Goal: Contribute content: Contribute content

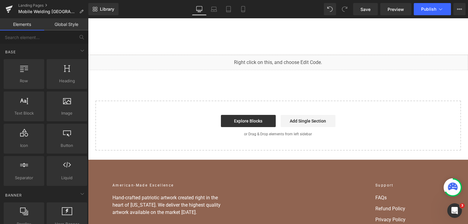
scroll to position [4296, 0]
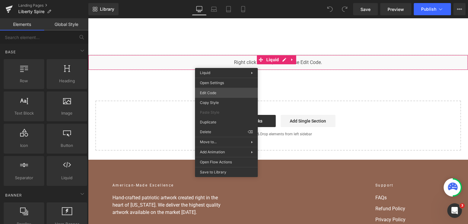
click at [228, 0] on div "You are previewing how the will restyle your page. You can not edit Elements in…" at bounding box center [234, 0] width 468 height 0
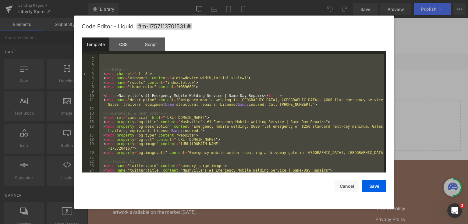
scroll to position [2212, 0]
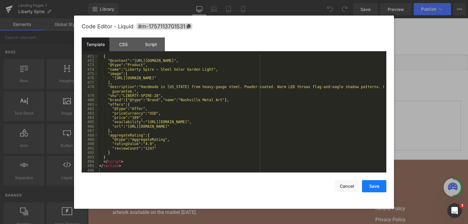
click at [374, 188] on button "Save" at bounding box center [374, 186] width 24 height 12
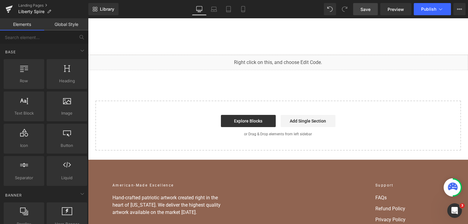
click at [368, 6] on span "Save" at bounding box center [366, 9] width 10 height 6
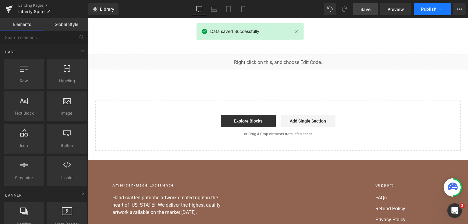
click at [429, 11] on span "Publish" at bounding box center [428, 9] width 15 height 5
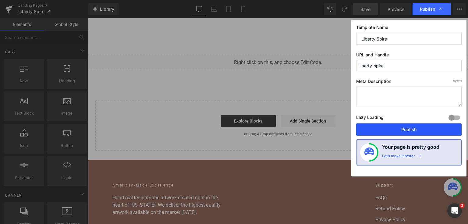
click at [415, 134] on button "Publish" at bounding box center [408, 129] width 105 height 12
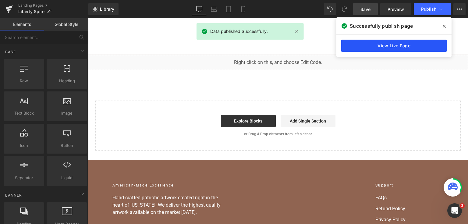
click at [428, 44] on link "View Live Page" at bounding box center [393, 46] width 105 height 12
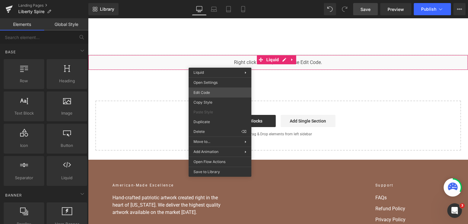
click at [218, 0] on div "You are previewing how the will restyle your page. You can not edit Elements in…" at bounding box center [234, 0] width 468 height 0
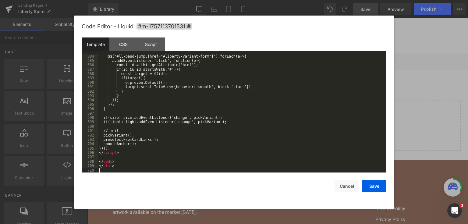
scroll to position [3155, 0]
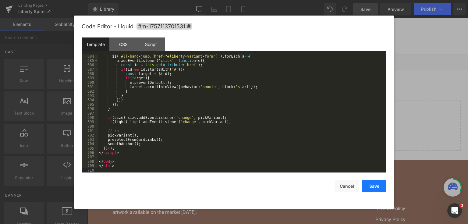
click at [372, 187] on button "Save" at bounding box center [374, 186] width 24 height 12
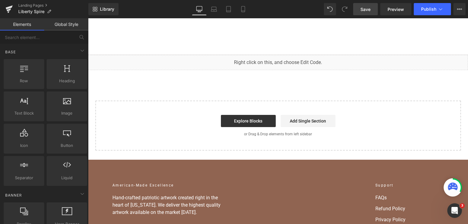
click at [368, 7] on span "Save" at bounding box center [366, 9] width 10 height 6
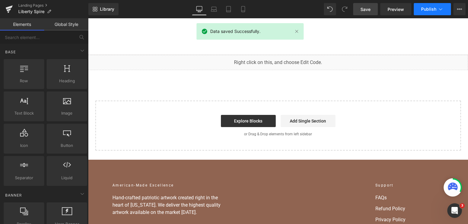
click at [435, 11] on span "Publish" at bounding box center [428, 9] width 15 height 5
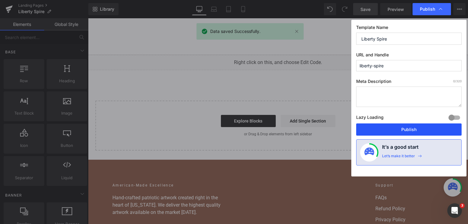
click at [388, 133] on button "Publish" at bounding box center [408, 129] width 105 height 12
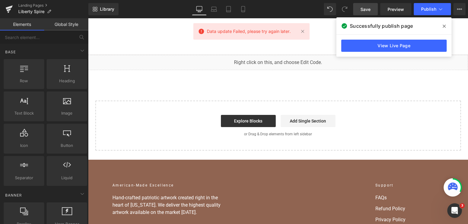
click at [444, 26] on icon at bounding box center [444, 26] width 3 height 3
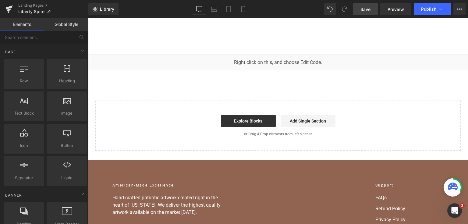
click at [368, 5] on link "Save" at bounding box center [365, 9] width 25 height 12
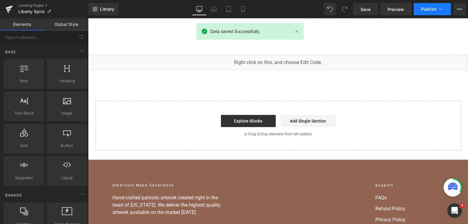
click at [427, 12] on button "Publish" at bounding box center [432, 9] width 37 height 12
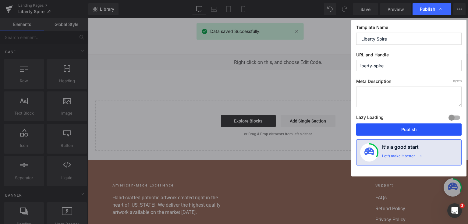
click at [393, 130] on button "Publish" at bounding box center [408, 129] width 105 height 12
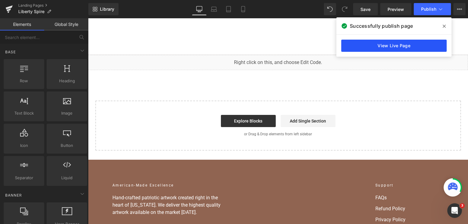
click at [382, 50] on link "View Live Page" at bounding box center [393, 46] width 105 height 12
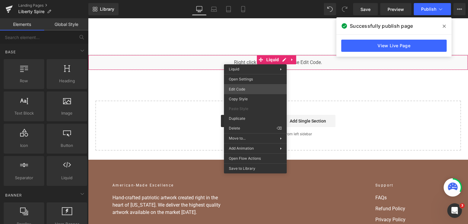
click at [246, 0] on div "You are previewing how the will restyle your page. You can not edit Elements in…" at bounding box center [234, 0] width 468 height 0
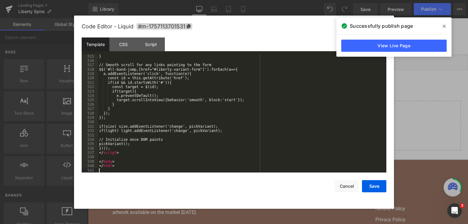
scroll to position [2427, 0]
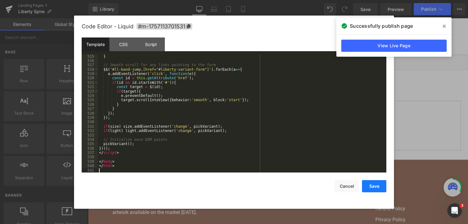
click at [363, 185] on button "Save" at bounding box center [374, 186] width 24 height 12
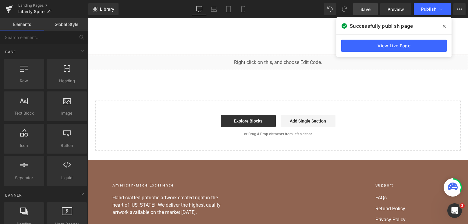
click at [376, 7] on link "Save" at bounding box center [365, 9] width 25 height 12
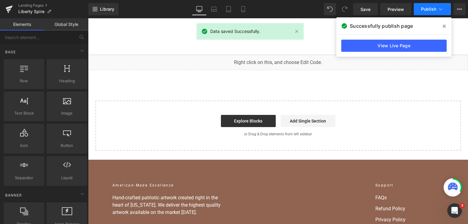
click at [421, 8] on button "Publish" at bounding box center [432, 9] width 37 height 12
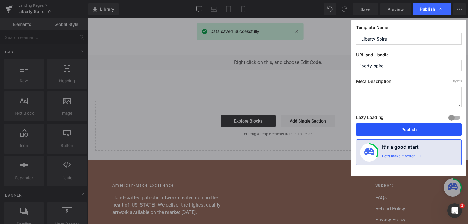
click at [400, 130] on button "Publish" at bounding box center [408, 129] width 105 height 12
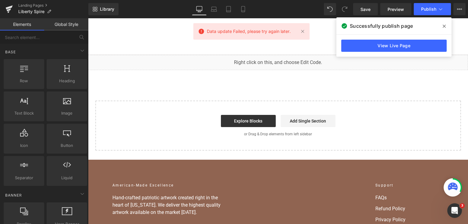
click at [407, 82] on div "Liquid Select your layout" at bounding box center [278, 103] width 380 height 96
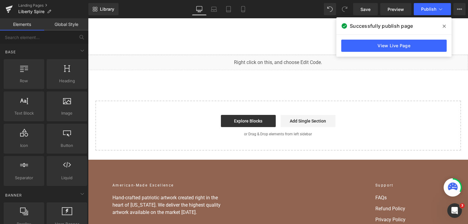
click at [442, 27] on span at bounding box center [444, 26] width 10 height 10
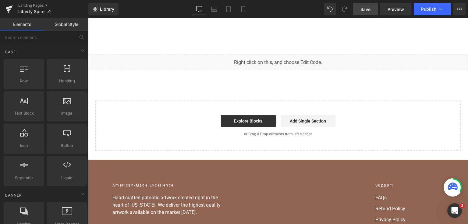
click at [370, 7] on span "Save" at bounding box center [366, 9] width 10 height 6
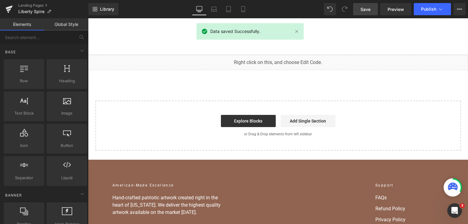
click at [435, 16] on div "Library Desktop Desktop Laptop Tablet Mobile Save Preview Publish Scheduled Vie…" at bounding box center [278, 9] width 380 height 18
click at [435, 15] on button "Publish" at bounding box center [432, 9] width 37 height 12
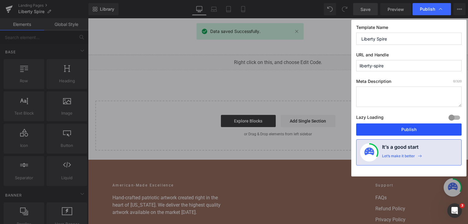
click at [399, 126] on button "Publish" at bounding box center [408, 129] width 105 height 12
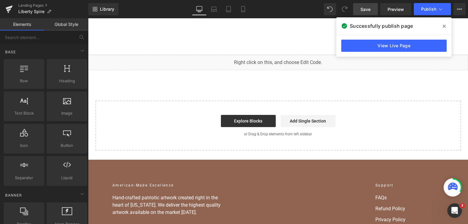
click at [339, 53] on div "View Live Page" at bounding box center [393, 46] width 115 height 22
click at [353, 45] on link "View Live Page" at bounding box center [393, 46] width 105 height 12
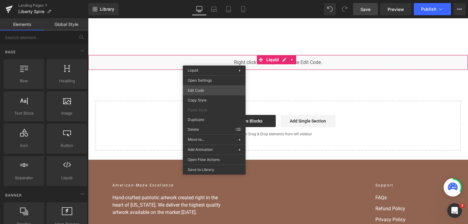
click at [226, 0] on div "You are previewing how the will restyle your page. You can not edit Elements in…" at bounding box center [234, 0] width 468 height 0
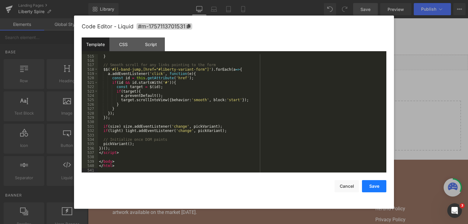
click at [370, 187] on button "Save" at bounding box center [374, 186] width 24 height 12
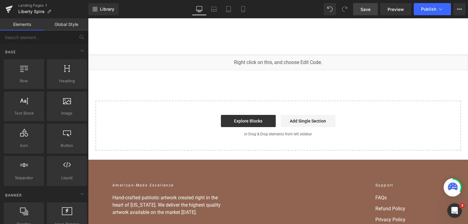
click at [371, 14] on link "Save" at bounding box center [365, 9] width 25 height 12
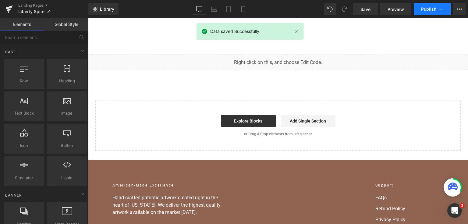
click at [439, 3] on button "Publish" at bounding box center [432, 9] width 37 height 12
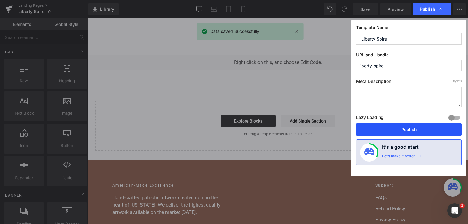
click at [424, 132] on button "Publish" at bounding box center [408, 129] width 105 height 12
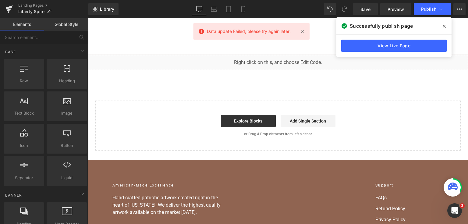
click at [423, 91] on div "Liquid Select your layout" at bounding box center [278, 103] width 380 height 96
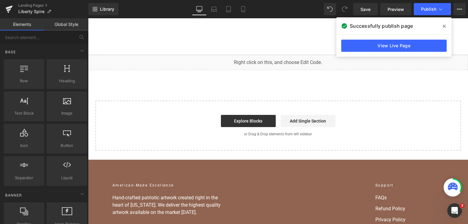
click at [447, 25] on span at bounding box center [444, 26] width 10 height 10
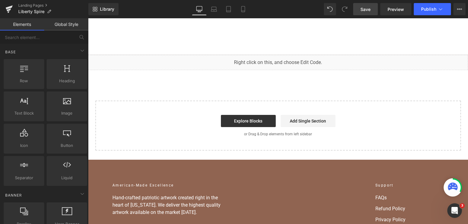
click at [374, 5] on link "Save" at bounding box center [365, 9] width 25 height 12
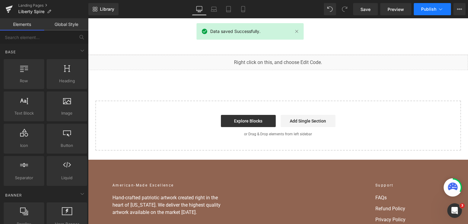
click at [442, 9] on icon at bounding box center [441, 9] width 6 height 6
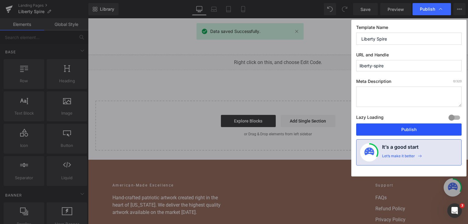
click at [418, 131] on button "Publish" at bounding box center [408, 129] width 105 height 12
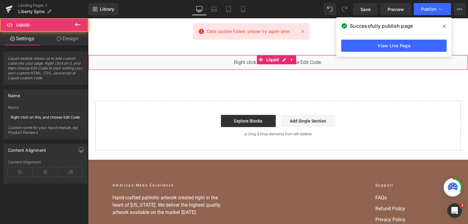
drag, startPoint x: 404, startPoint y: 57, endPoint x: 493, endPoint y: 75, distance: 90.7
click at [404, 57] on div "Liquid" at bounding box center [278, 62] width 380 height 15
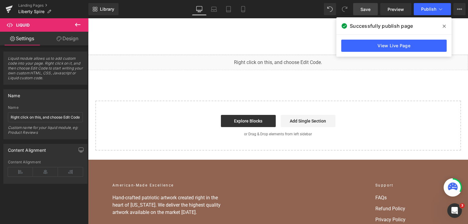
click at [378, 7] on link "Save" at bounding box center [365, 9] width 25 height 12
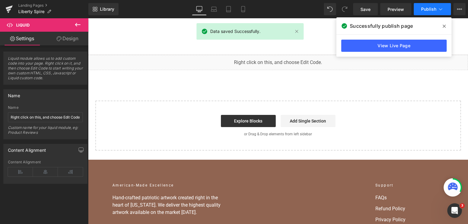
click at [435, 7] on span "Publish" at bounding box center [428, 9] width 15 height 5
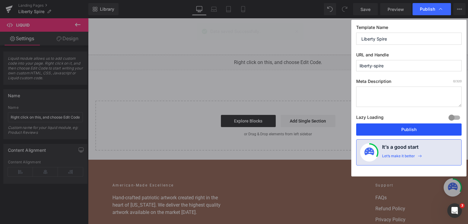
click at [420, 124] on button "Publish" at bounding box center [408, 129] width 105 height 12
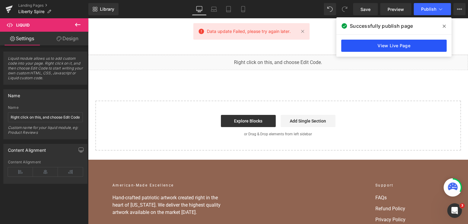
click at [415, 44] on link "View Live Page" at bounding box center [393, 46] width 105 height 12
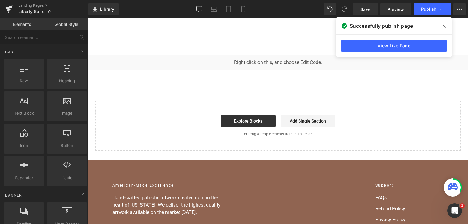
click at [304, 49] on div "Home Home Shop American Collection American Flags (Laser Cut) American Flags (U…" at bounding box center [278, 36] width 380 height 37
click at [446, 26] on span at bounding box center [444, 26] width 10 height 10
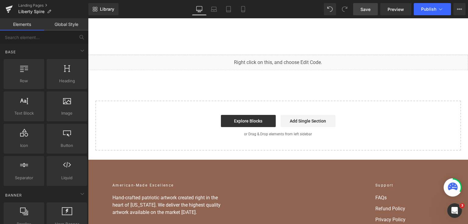
click at [371, 9] on span "Save" at bounding box center [366, 9] width 10 height 6
drag, startPoint x: 416, startPoint y: 16, endPoint x: 417, endPoint y: 13, distance: 3.6
click at [416, 16] on div "Library Desktop Desktop Laptop Tablet Mobile Save Preview Publish Scheduled Vie…" at bounding box center [278, 9] width 380 height 18
click at [418, 12] on button "Publish" at bounding box center [432, 9] width 37 height 12
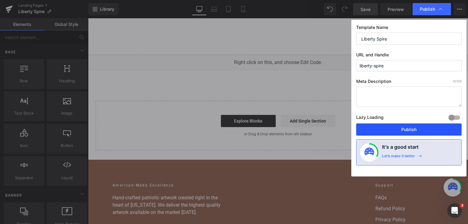
click at [399, 132] on button "Publish" at bounding box center [408, 129] width 105 height 12
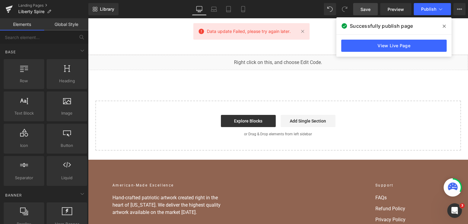
click at [443, 28] on icon at bounding box center [444, 26] width 3 height 5
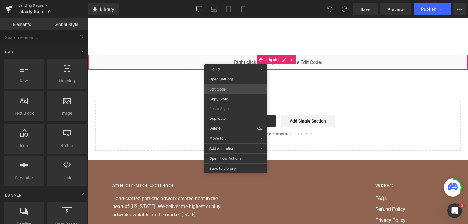
click at [245, 0] on div "You are previewing how the will restyle your page. You can not edit Elements in…" at bounding box center [234, 0] width 468 height 0
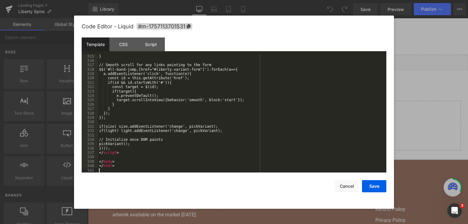
scroll to position [2427, 0]
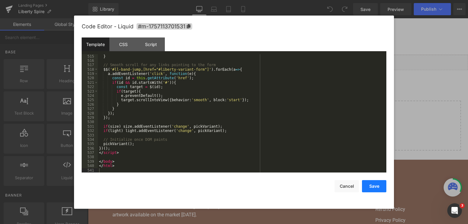
click at [371, 180] on button "Save" at bounding box center [374, 186] width 24 height 12
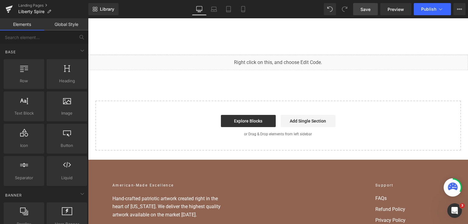
click at [361, 7] on span "Save" at bounding box center [366, 9] width 10 height 6
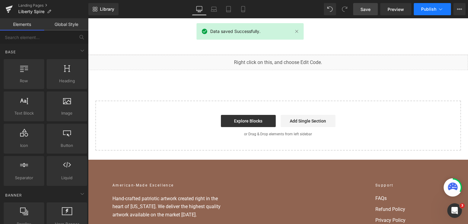
click at [430, 14] on button "Publish" at bounding box center [432, 9] width 37 height 12
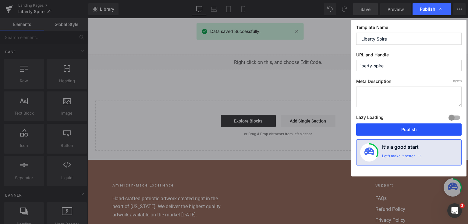
click at [409, 129] on button "Publish" at bounding box center [408, 129] width 105 height 12
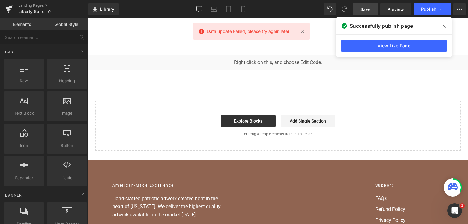
click at [255, 32] on span "Data update Failed, please try again later." at bounding box center [249, 31] width 84 height 7
click at [426, 49] on link "View Live Page" at bounding box center [393, 46] width 105 height 12
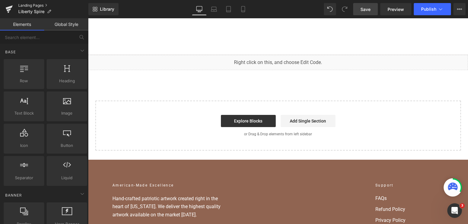
click at [26, 7] on link "Landing Pages" at bounding box center [53, 5] width 70 height 5
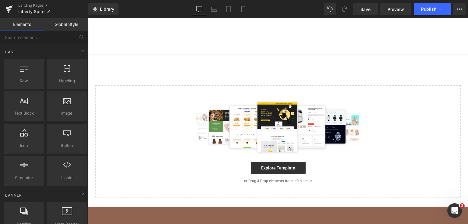
click at [201, 130] on img at bounding box center [278, 127] width 177 height 55
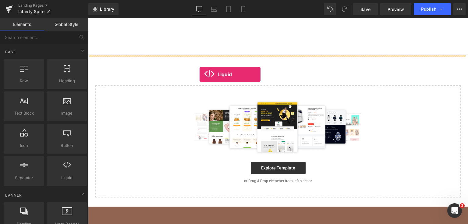
drag, startPoint x: 154, startPoint y: 197, endPoint x: 200, endPoint y: 74, distance: 131.5
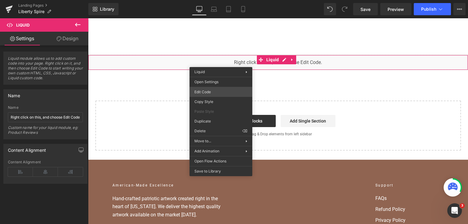
click at [216, 0] on div "Liquid You are previewing how the will restyle your page. You can not edit Elem…" at bounding box center [234, 0] width 468 height 0
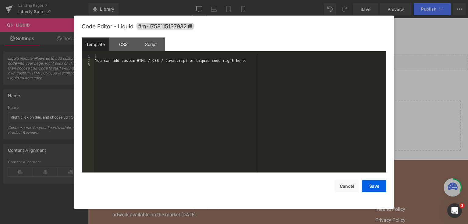
click at [214, 84] on div "You can add custom HTML / CSS / Javascript or Liquid code right here." at bounding box center [240, 117] width 293 height 127
drag, startPoint x: 271, startPoint y: 78, endPoint x: 115, endPoint y: 55, distance: 157.5
click at [267, 78] on div "You can add custom HTML / CSS / Javascript or Liquid code right here." at bounding box center [240, 117] width 293 height 127
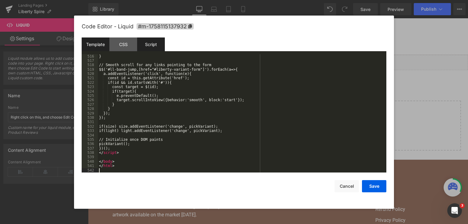
scroll to position [2431, 0]
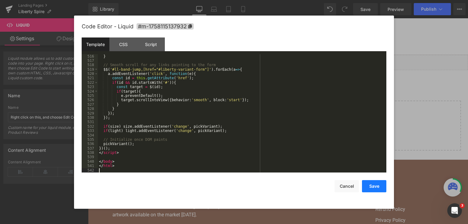
click at [378, 183] on button "Save" at bounding box center [374, 186] width 24 height 12
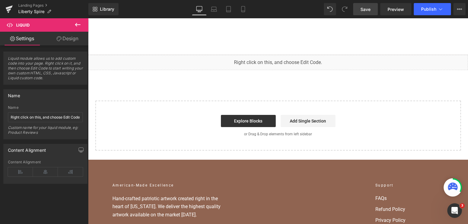
click at [371, 6] on span "Save" at bounding box center [366, 9] width 10 height 6
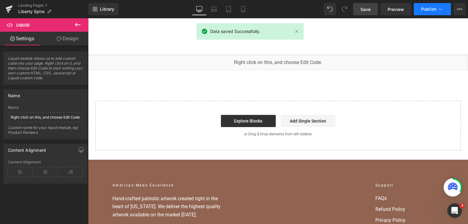
click at [435, 12] on button "Publish" at bounding box center [432, 9] width 37 height 12
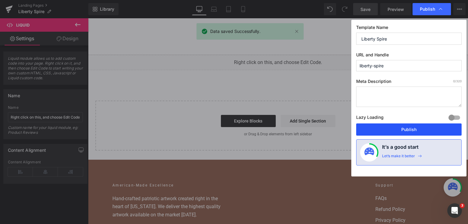
click at [409, 127] on button "Publish" at bounding box center [408, 129] width 105 height 12
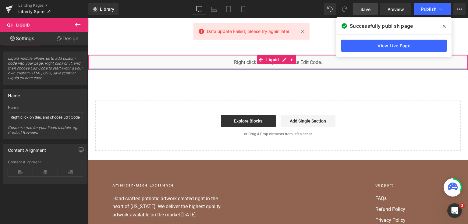
click at [402, 68] on div at bounding box center [277, 69] width 379 height 2
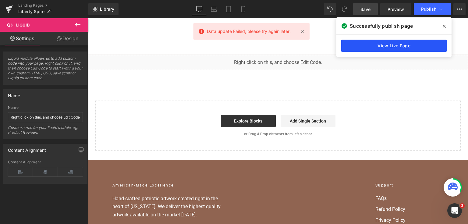
click at [393, 43] on link "View Live Page" at bounding box center [393, 46] width 105 height 12
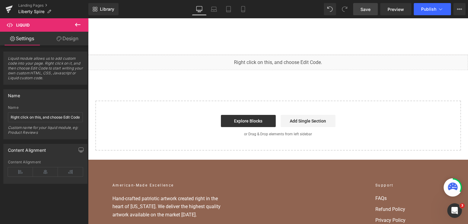
click at [371, 14] on link "Save" at bounding box center [365, 9] width 25 height 12
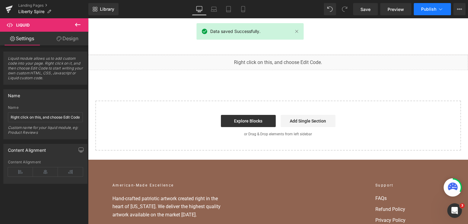
click at [426, 10] on span "Publish" at bounding box center [428, 9] width 15 height 5
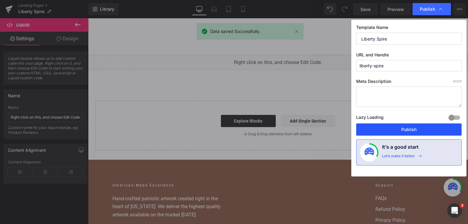
click at [400, 125] on button "Publish" at bounding box center [408, 129] width 105 height 12
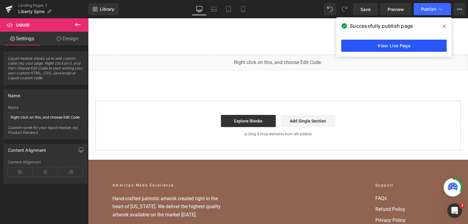
click at [391, 45] on link "View Live Page" at bounding box center [393, 46] width 105 height 12
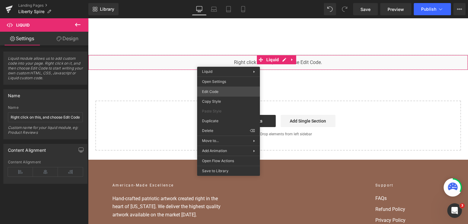
click at [231, 0] on div "Liquid You are previewing how the will restyle your page. You can not edit Elem…" at bounding box center [234, 0] width 468 height 0
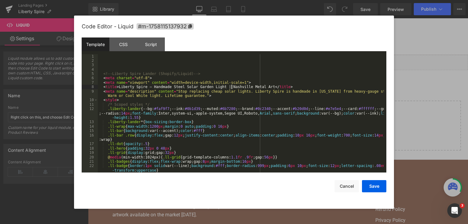
click at [231, 88] on div "<!-- Liberty Spire Lander (Shopify/Liquid) --> < meta charset = "utf-8" > < met…" at bounding box center [241, 117] width 286 height 127
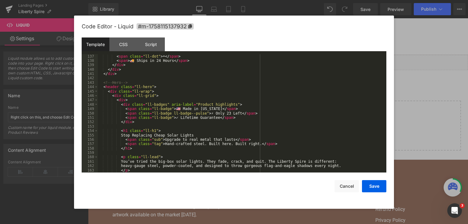
scroll to position [658, 0]
click at [122, 134] on div "< span > ⏰ Only 23 Liberty Spires Left </ span > < span class = "ll-dot" > • </…" at bounding box center [241, 113] width 286 height 127
click at [379, 184] on button "Save" at bounding box center [374, 186] width 24 height 12
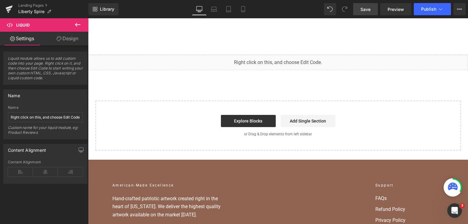
click at [363, 8] on span "Save" at bounding box center [366, 9] width 10 height 6
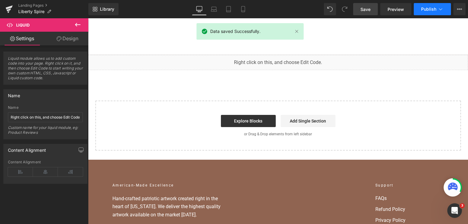
click at [420, 10] on button "Publish" at bounding box center [432, 9] width 37 height 12
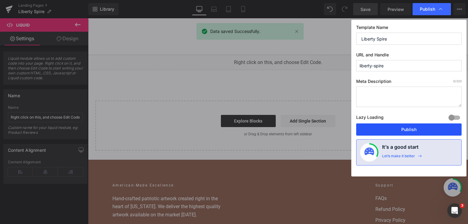
click at [404, 130] on button "Publish" at bounding box center [408, 129] width 105 height 12
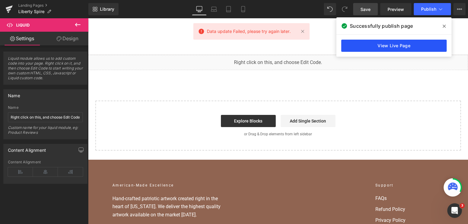
click at [416, 48] on link "View Live Page" at bounding box center [393, 46] width 105 height 12
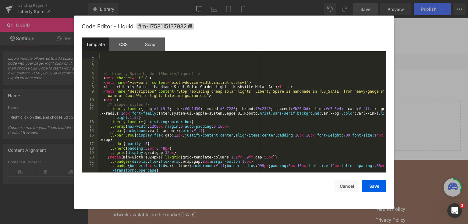
click at [196, 0] on div "Liquid You are previewing how the will restyle your page. You can not edit Elem…" at bounding box center [234, 0] width 468 height 0
click at [106, 73] on div "<!-- Liberty Spire Lander (Shopify/Liquid) --> < meta charset = "utf-8" > < met…" at bounding box center [241, 117] width 286 height 127
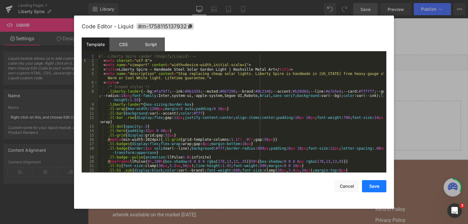
click at [374, 183] on button "Save" at bounding box center [374, 186] width 24 height 12
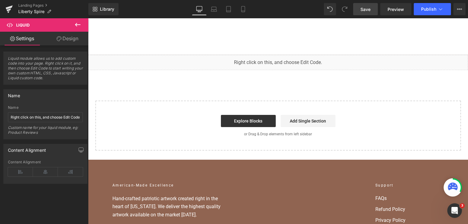
drag, startPoint x: 362, startPoint y: 10, endPoint x: 248, endPoint y: 57, distance: 123.2
click at [362, 10] on span "Save" at bounding box center [366, 9] width 10 height 6
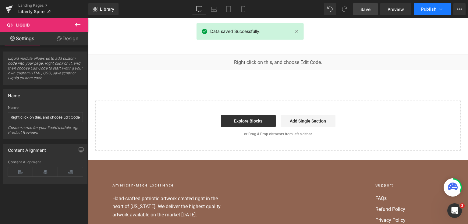
click at [419, 12] on button "Publish" at bounding box center [432, 9] width 37 height 12
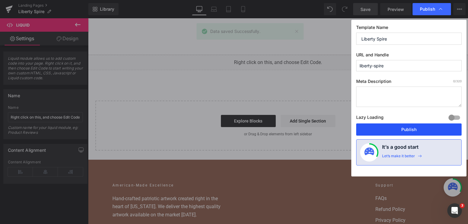
click at [403, 126] on button "Publish" at bounding box center [408, 129] width 105 height 12
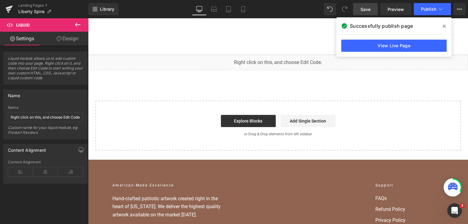
click at [386, 123] on div "Explore Blocks Add Single Section" at bounding box center [278, 121] width 346 height 12
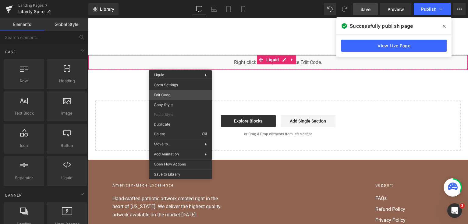
click at [179, 0] on div "Liquid You are previewing how the will restyle your page. You can not edit Elem…" at bounding box center [234, 0] width 468 height 0
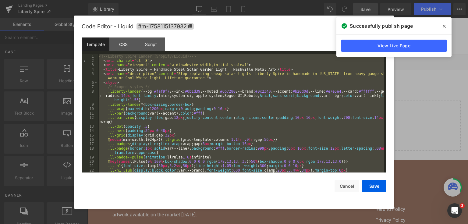
click at [412, 114] on div at bounding box center [234, 112] width 468 height 224
